Goal: Transaction & Acquisition: Purchase product/service

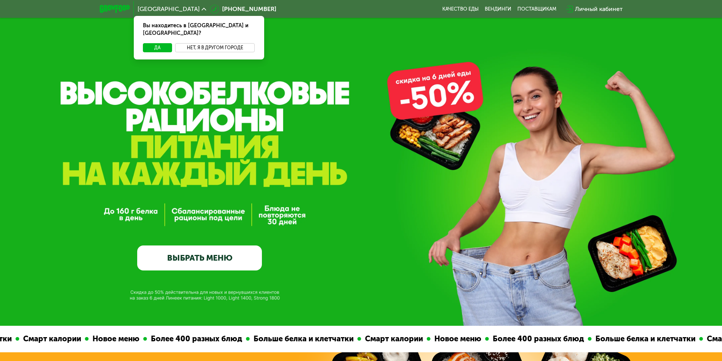
click at [214, 43] on button "Нет, я в другом городе" at bounding box center [215, 47] width 80 height 9
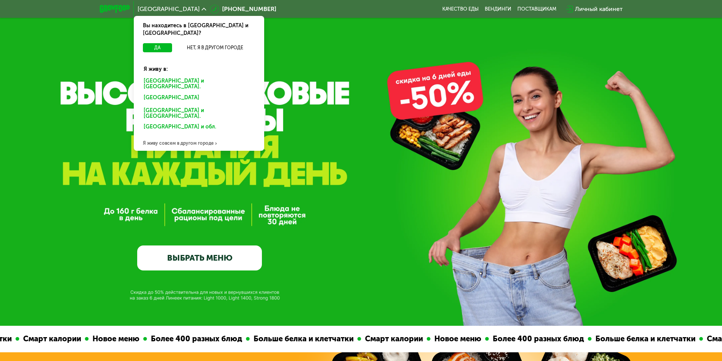
click at [180, 76] on div "[GEOGRAPHIC_DATA] и [GEOGRAPHIC_DATA]." at bounding box center [198, 84] width 121 height 16
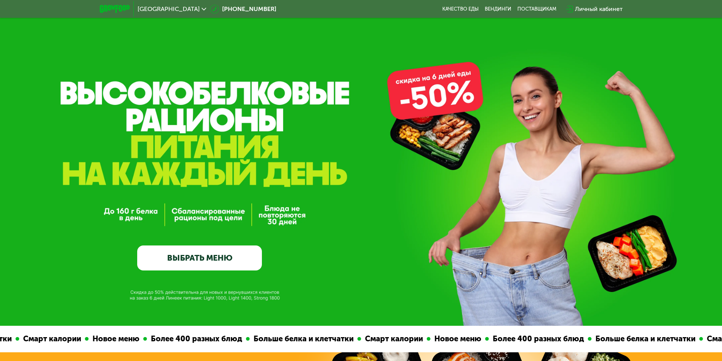
click at [205, 257] on link "ВЫБРАТЬ МЕНЮ" at bounding box center [199, 258] width 125 height 25
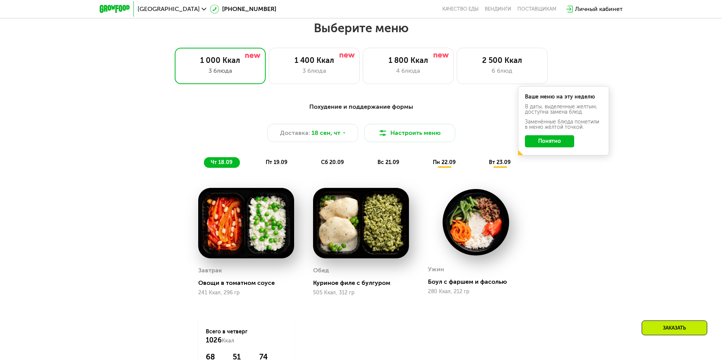
scroll to position [629, 0]
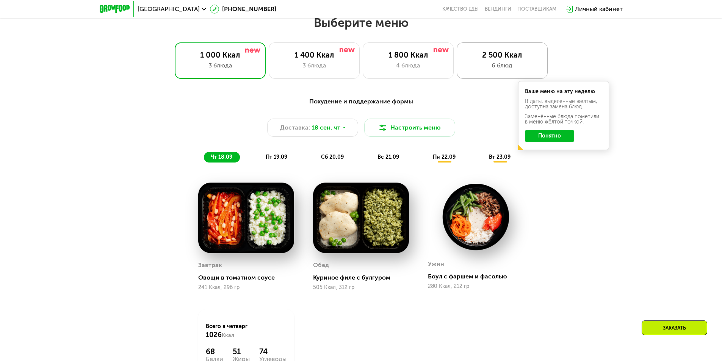
click at [518, 57] on div "2 500 Ккал" at bounding box center [502, 54] width 75 height 9
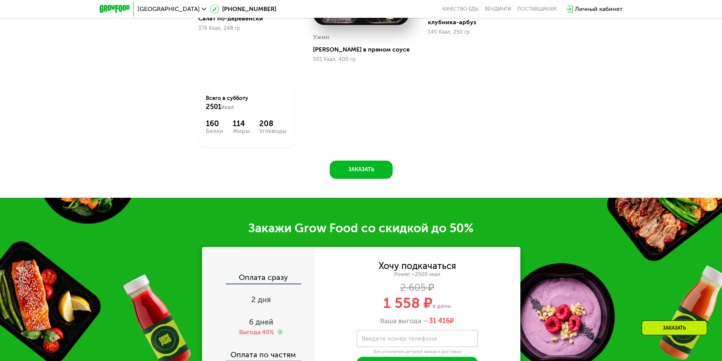
scroll to position [894, 0]
